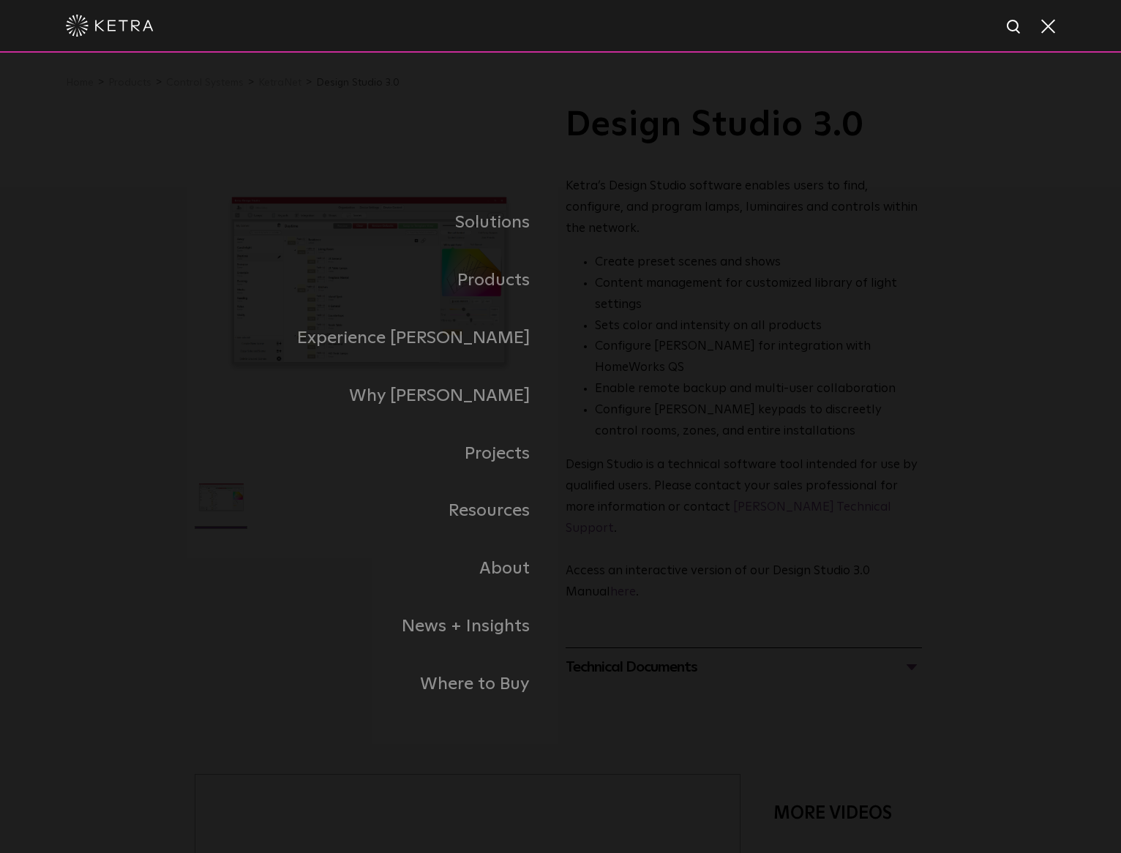
click at [1047, 24] on span at bounding box center [1047, 25] width 16 height 15
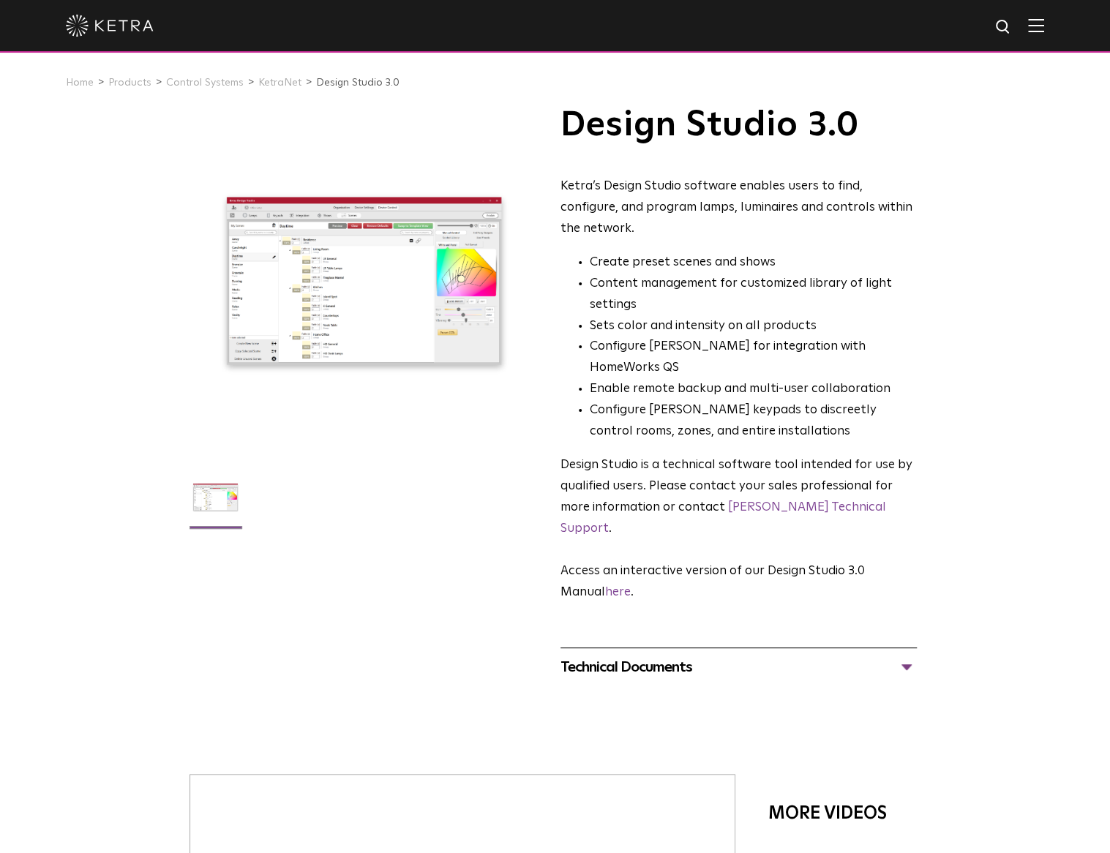
click at [103, 26] on img at bounding box center [110, 26] width 88 height 22
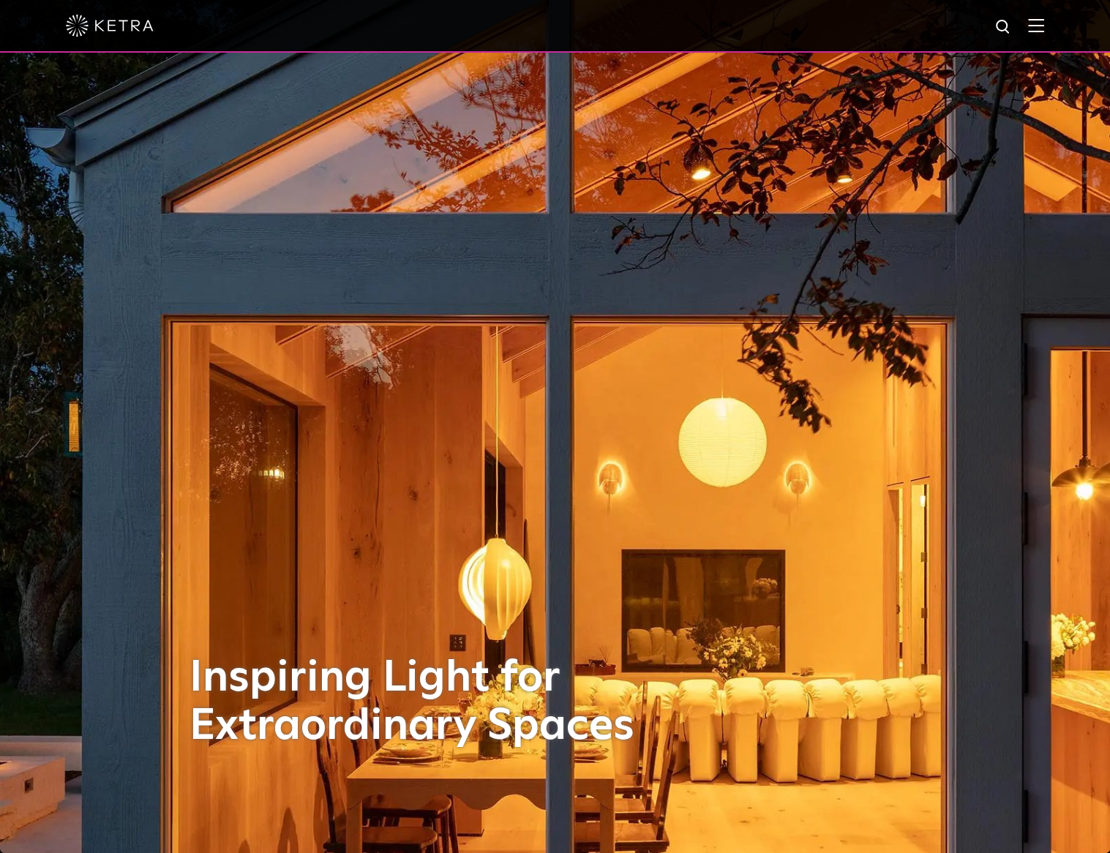
click at [1042, 23] on img at bounding box center [1036, 25] width 16 height 14
